Goal: Information Seeking & Learning: Find specific fact

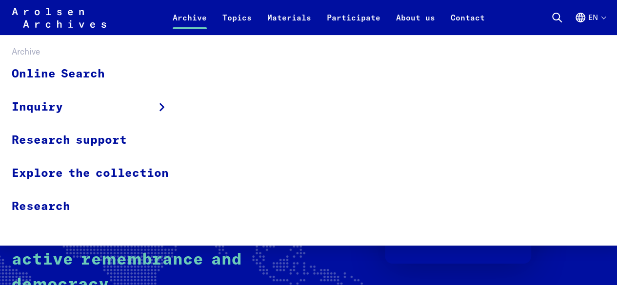
scroll to position [49, 0]
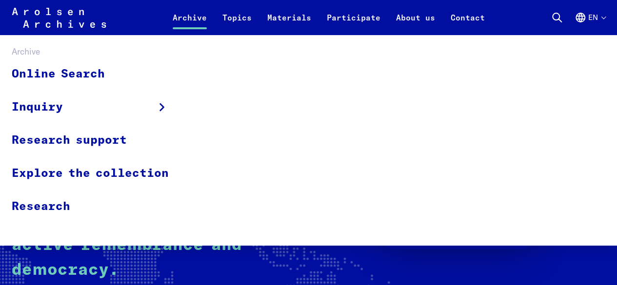
click at [188, 14] on link "Archive" at bounding box center [190, 23] width 50 height 23
click at [50, 75] on link "Online Search" at bounding box center [97, 74] width 170 height 33
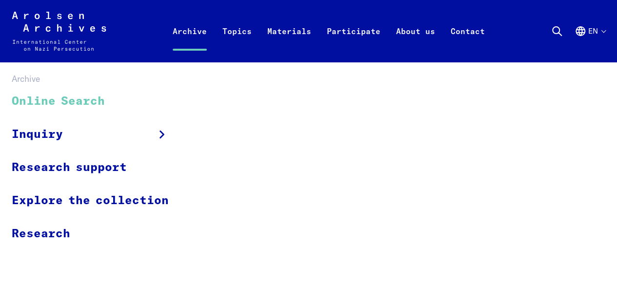
click at [80, 101] on link "Online Search" at bounding box center [97, 101] width 170 height 33
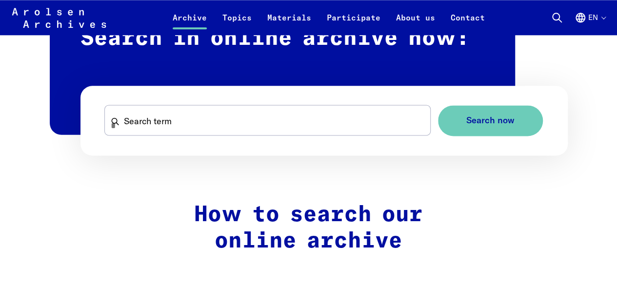
scroll to position [634, 0]
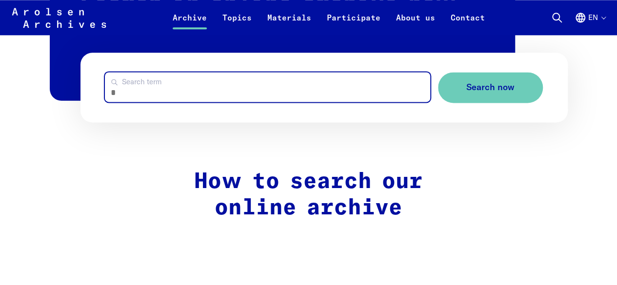
click at [207, 90] on input "Search term" at bounding box center [267, 87] width 325 height 30
type input "**********"
click at [438, 72] on button "Search now" at bounding box center [490, 87] width 105 height 31
